Goal: Check status: Check status

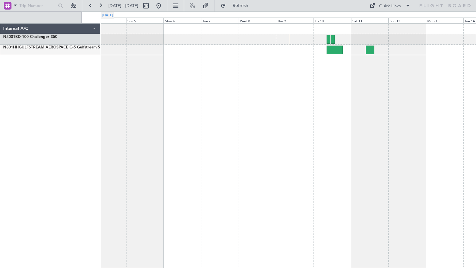
click at [149, 20] on div "Sun 5" at bounding box center [145, 21] width 38 height 6
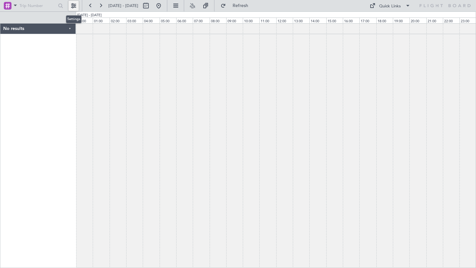
click at [76, 8] on button at bounding box center [73, 6] width 10 height 10
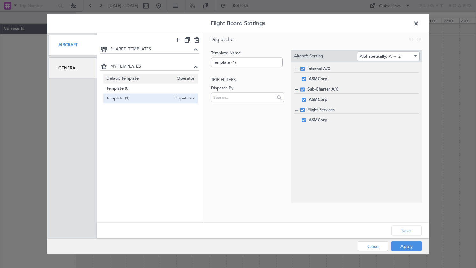
click at [117, 76] on span "Default Template" at bounding box center [139, 78] width 67 height 7
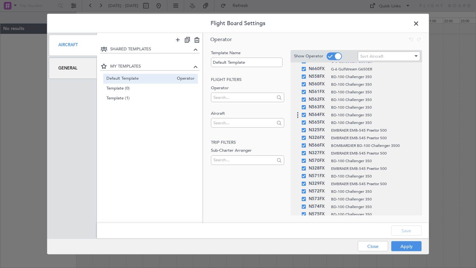
scroll to position [1032, 0]
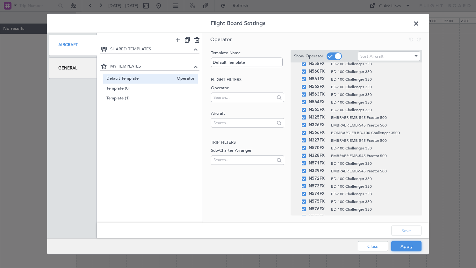
click at [406, 248] on button "Apply" at bounding box center [406, 246] width 30 height 10
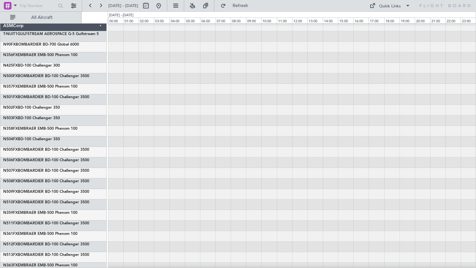
scroll to position [2, 0]
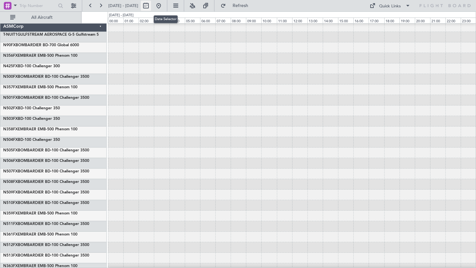
click at [151, 6] on button at bounding box center [146, 6] width 10 height 10
select select "10"
select select "2025"
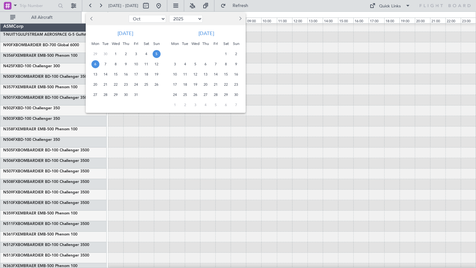
click at [92, 19] on span "Previous month" at bounding box center [92, 19] width 4 height 4
select select "9"
click at [116, 83] on span "24" at bounding box center [116, 85] width 8 height 8
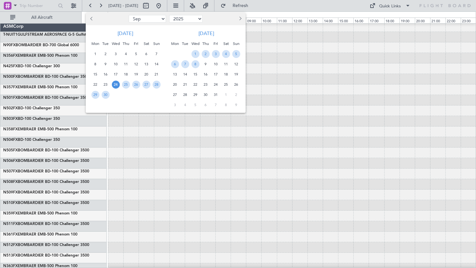
click at [116, 84] on span "24" at bounding box center [116, 85] width 8 height 8
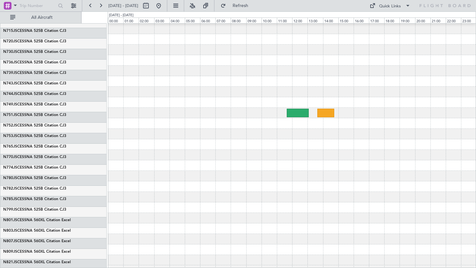
scroll to position [3551, 0]
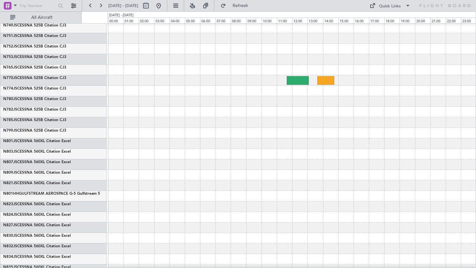
click at [325, 81] on div at bounding box center [325, 80] width 17 height 9
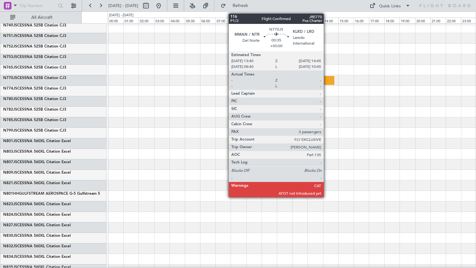
click at [326, 81] on div at bounding box center [325, 80] width 17 height 9
